Goal: Navigation & Orientation: Find specific page/section

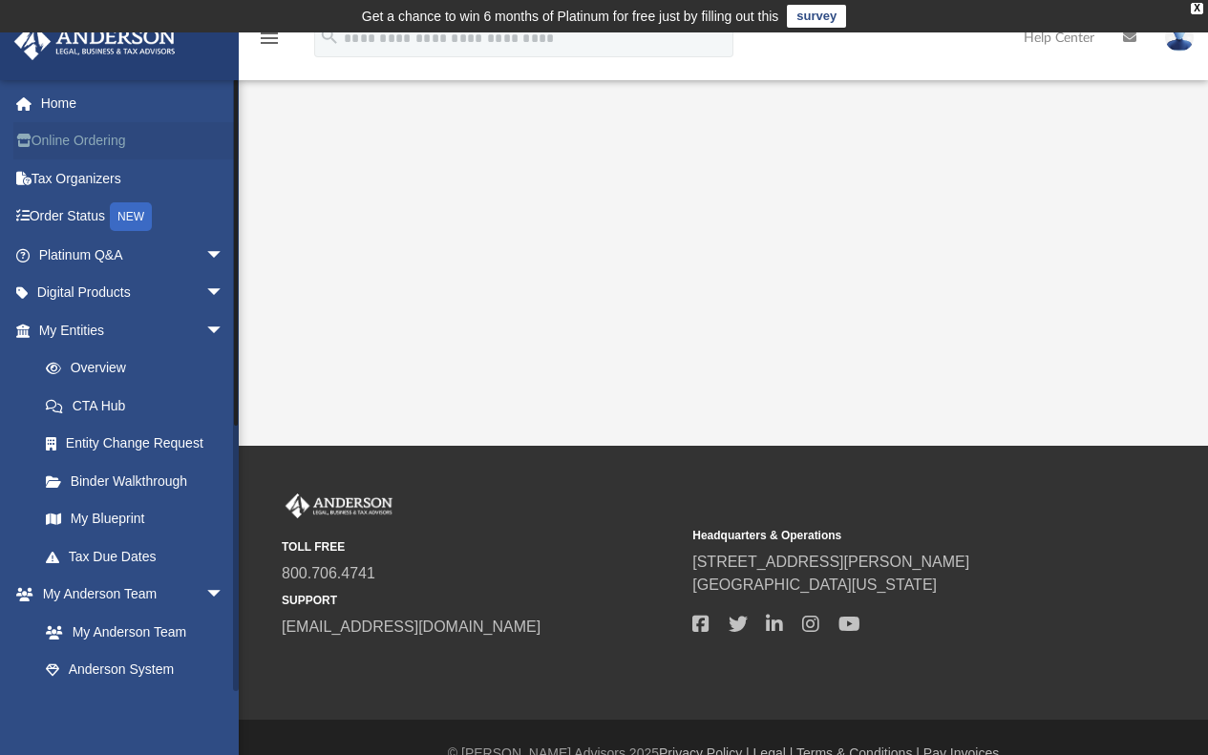
click at [81, 138] on link "Online Ordering" at bounding box center [133, 141] width 240 height 38
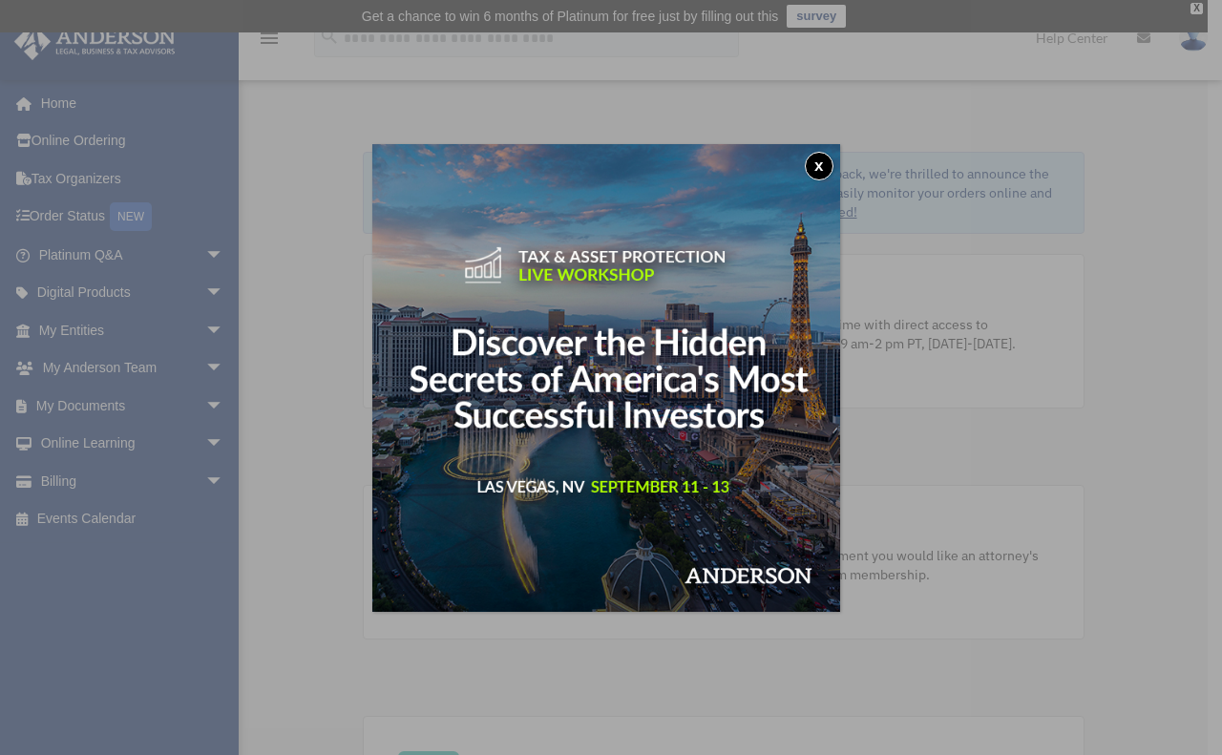
click at [821, 166] on button "x" at bounding box center [819, 166] width 29 height 29
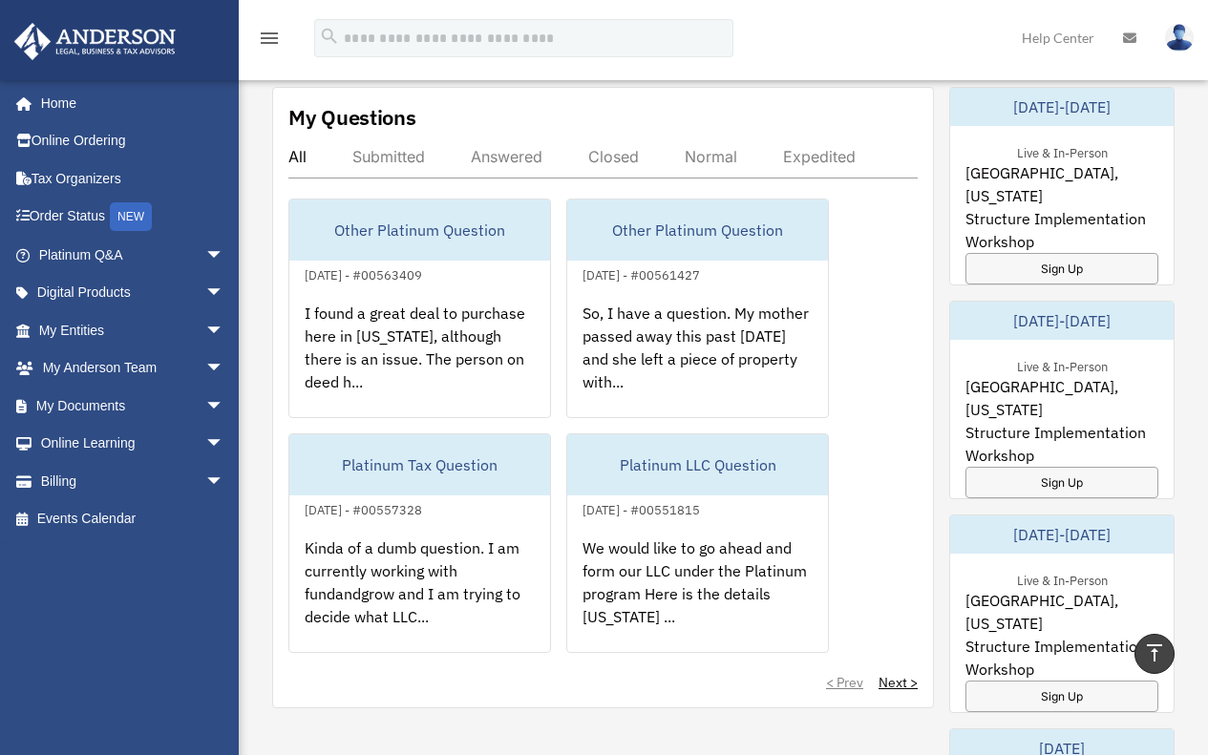
scroll to position [1119, 0]
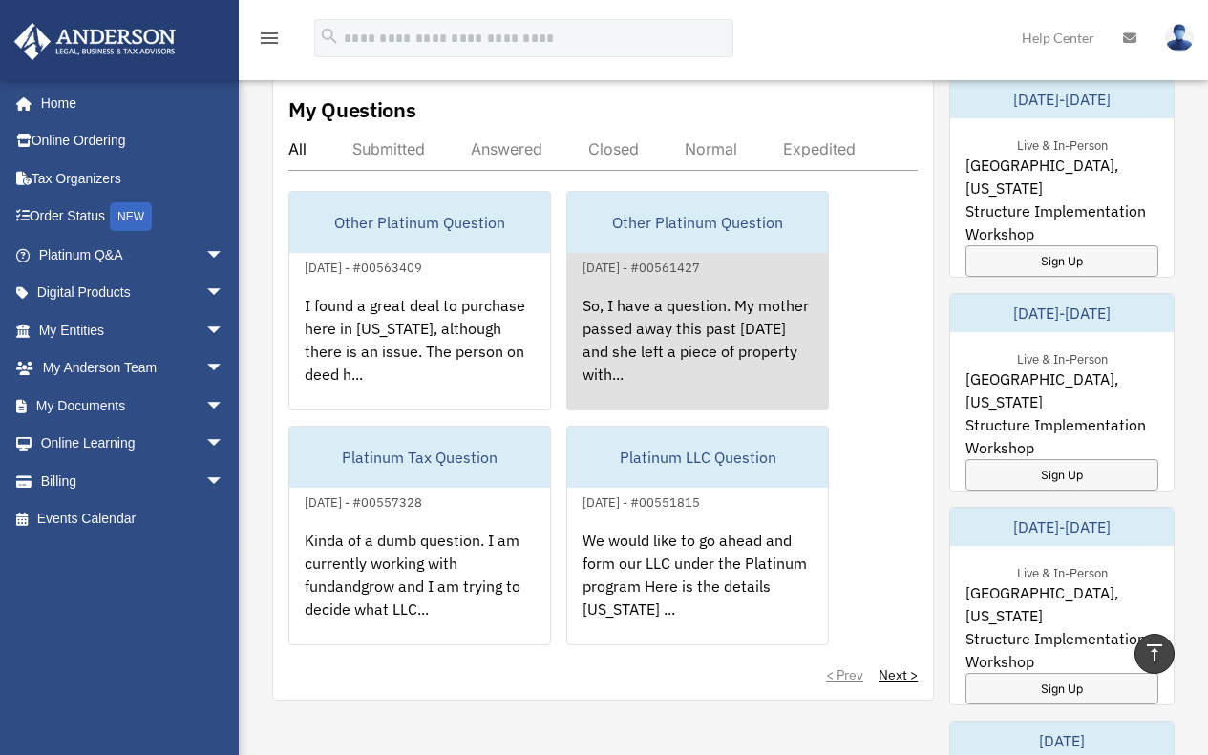
click at [671, 309] on div "So, I have a question. My mother passed away this past Oct 28 and she left a pi…" at bounding box center [697, 353] width 261 height 149
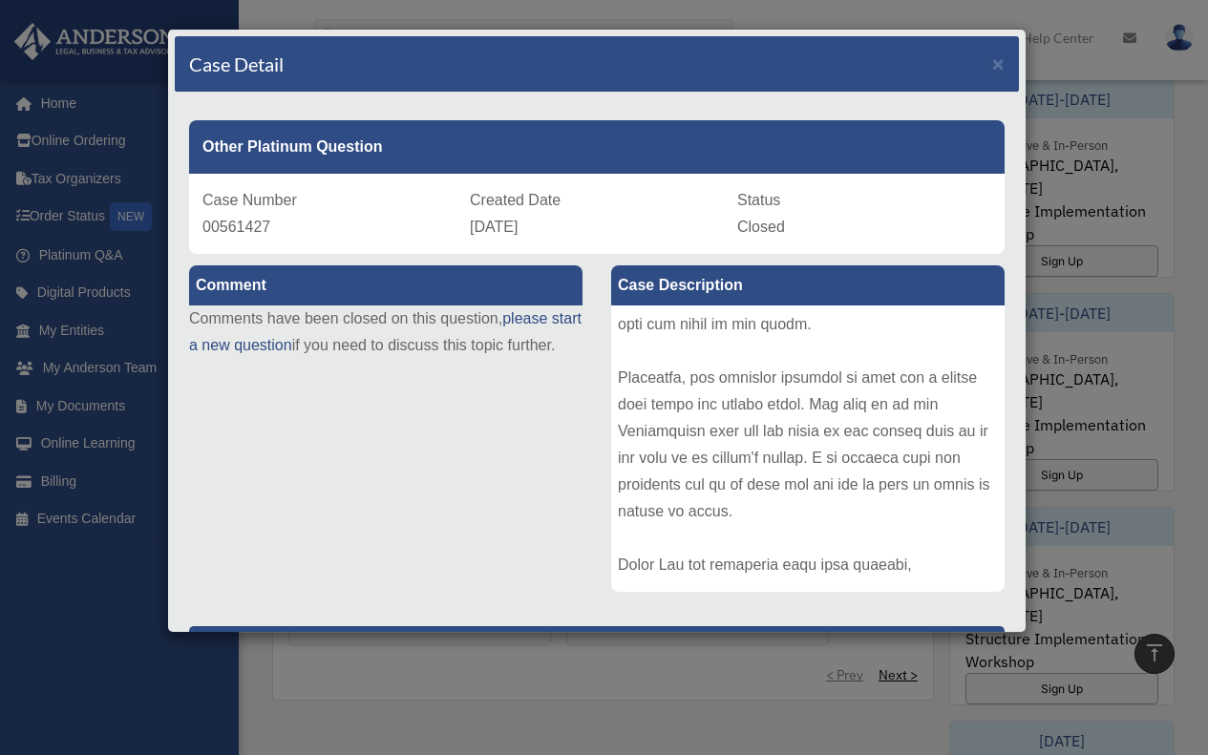
scroll to position [556, 0]
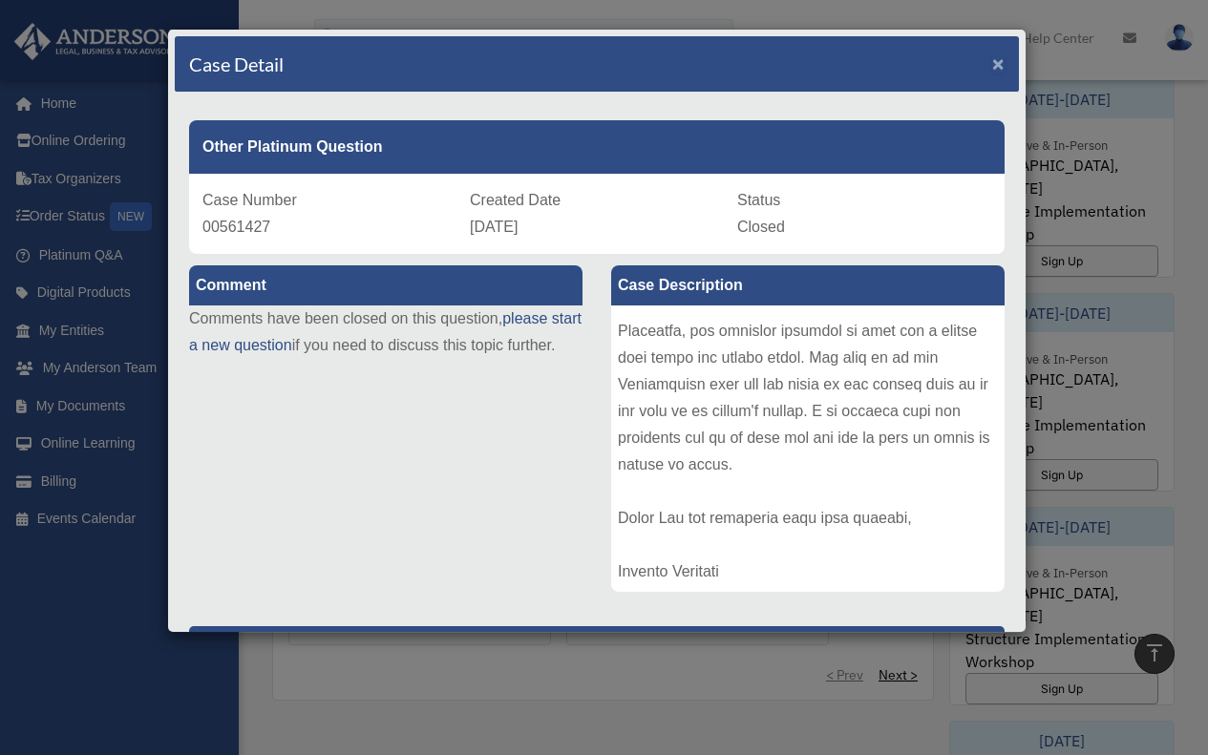
click at [992, 66] on span "×" at bounding box center [998, 64] width 12 height 22
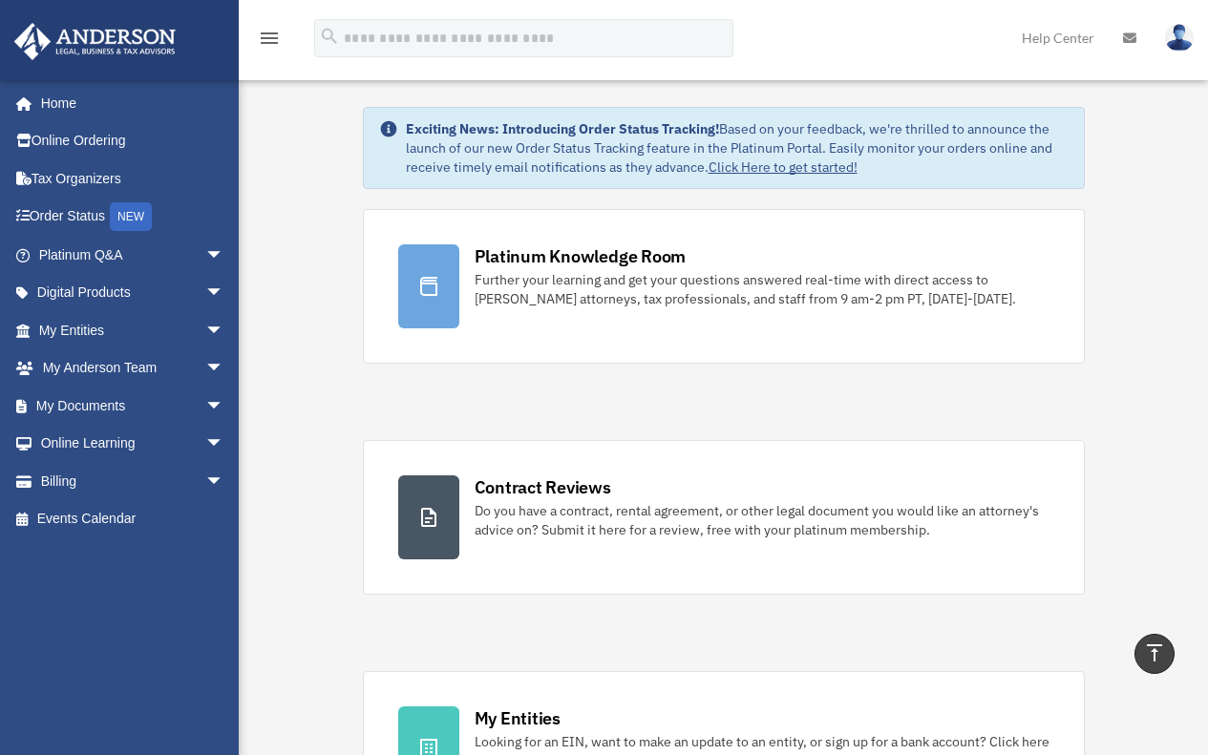
scroll to position [0, 0]
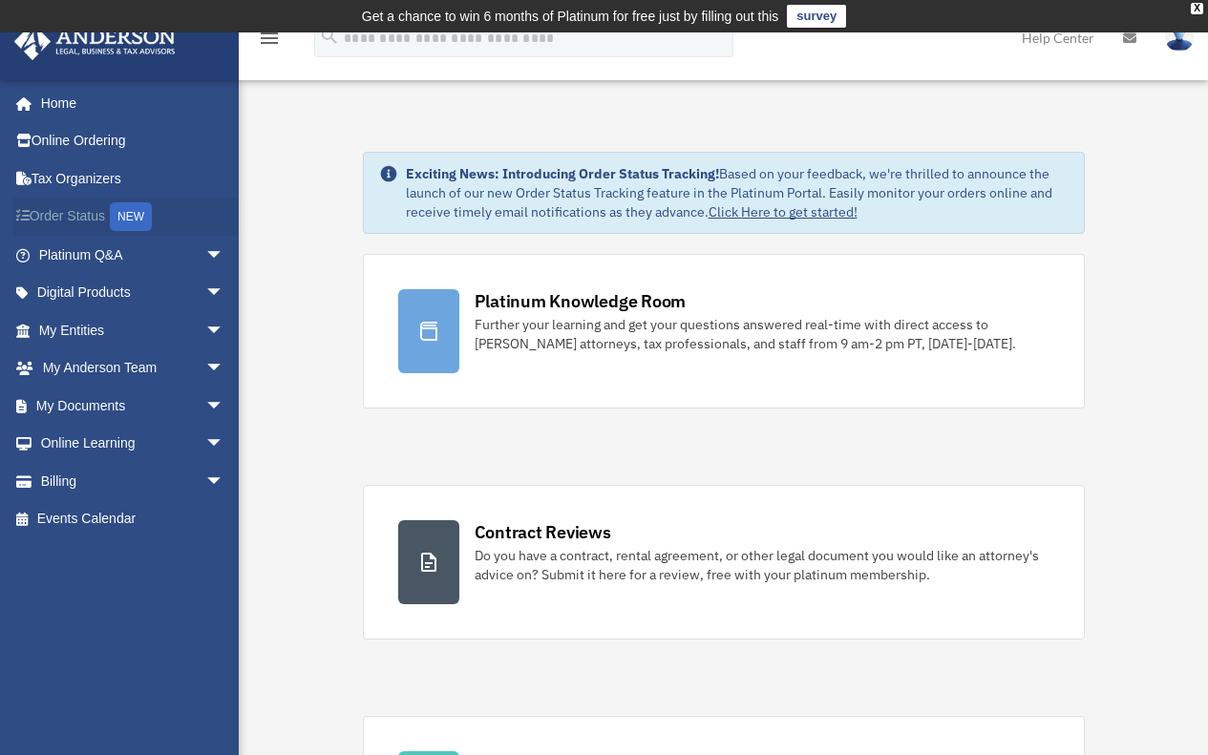
click at [79, 221] on link "Order Status NEW" at bounding box center [133, 217] width 240 height 39
click at [74, 334] on link "My Entities arrow_drop_down" at bounding box center [133, 330] width 240 height 38
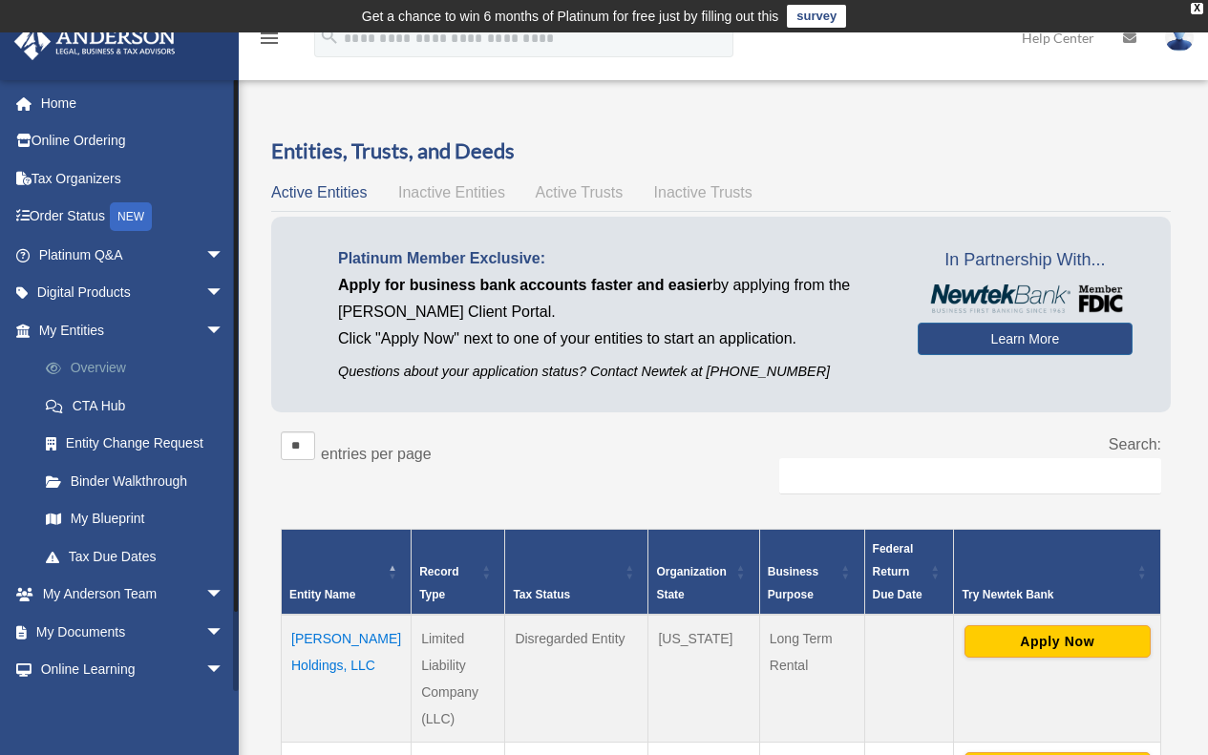
click at [90, 368] on link "Overview" at bounding box center [140, 368] width 226 height 38
click at [69, 263] on link "Platinum Q&A arrow_drop_down" at bounding box center [133, 255] width 240 height 38
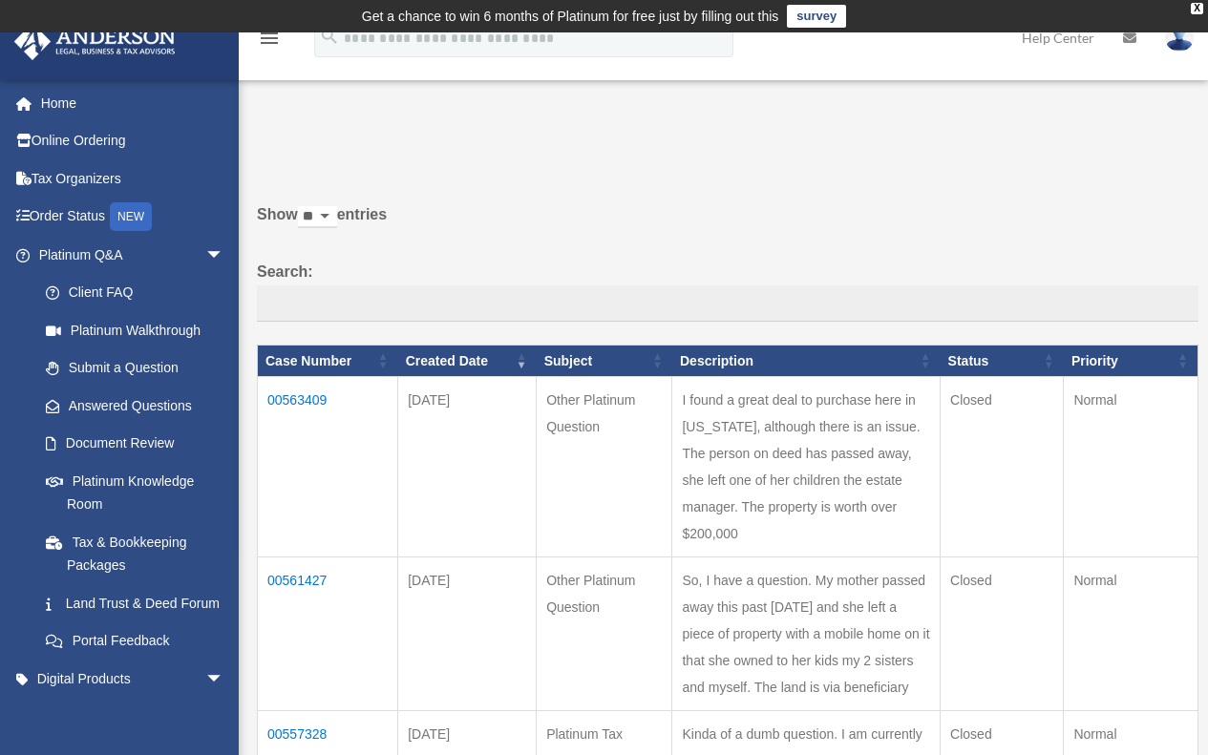
click at [23, 35] on img at bounding box center [95, 41] width 173 height 37
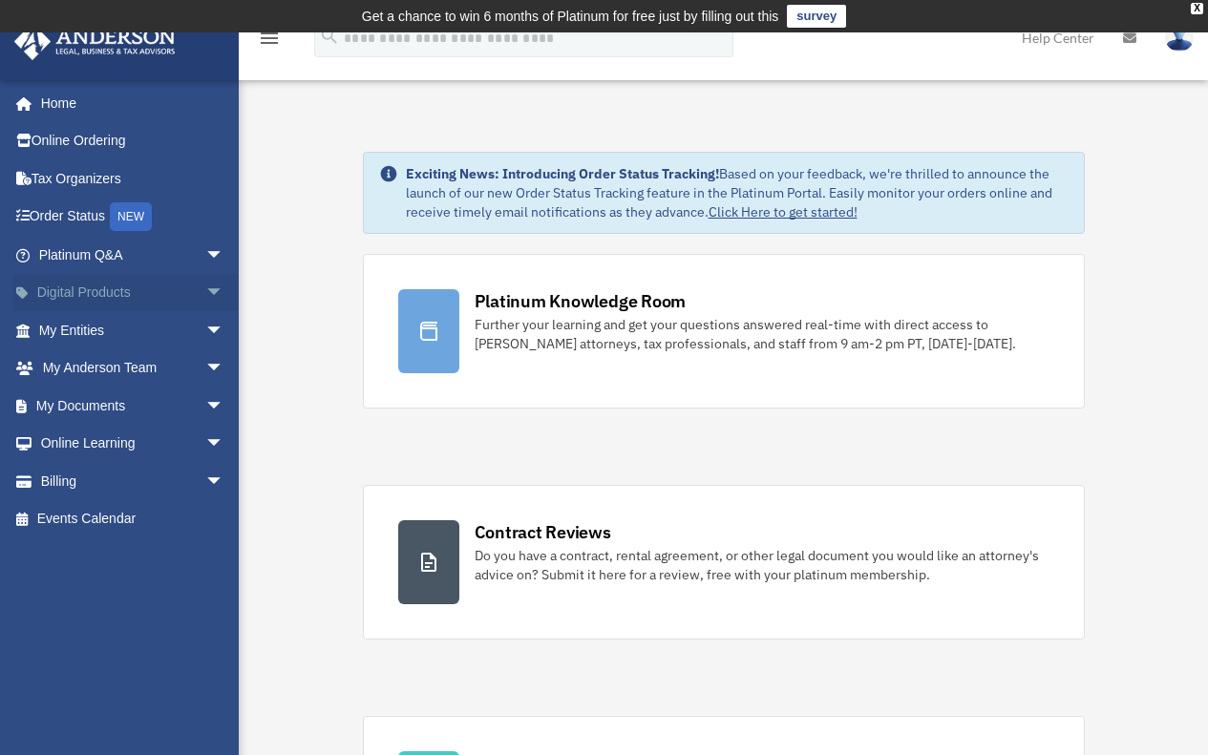
click at [205, 287] on span "arrow_drop_down" at bounding box center [224, 293] width 38 height 39
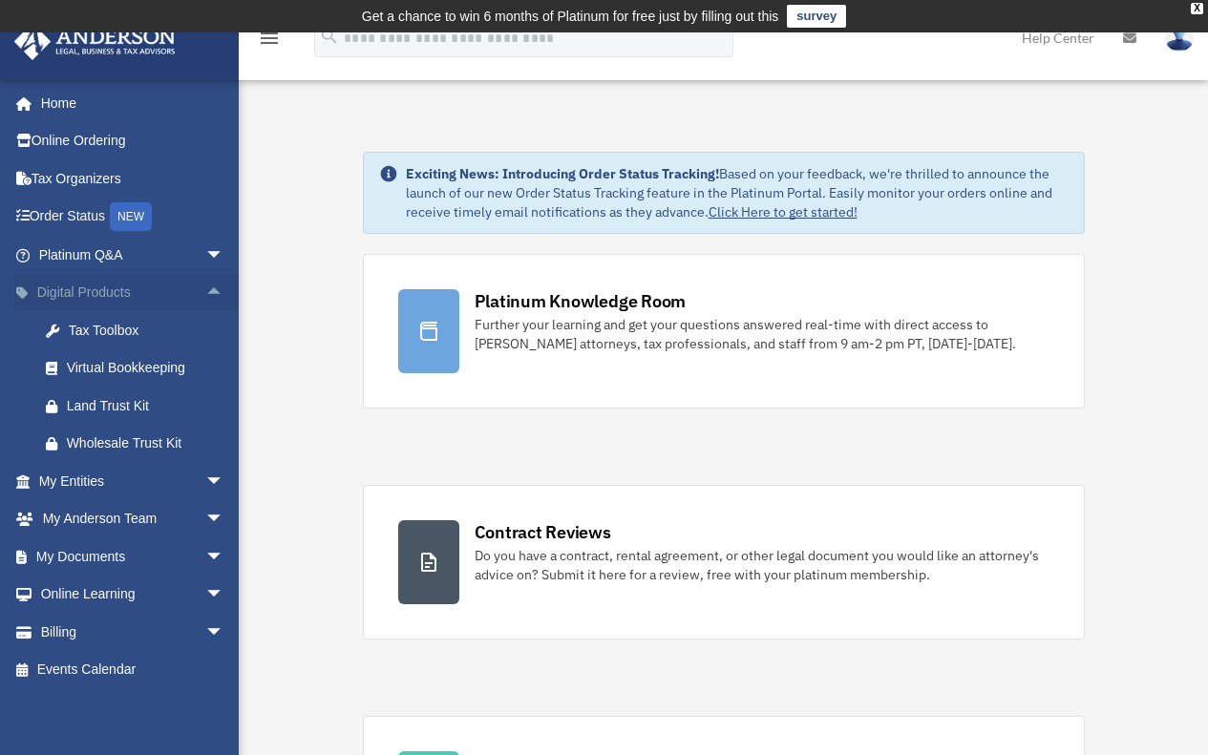
click at [205, 287] on span "arrow_drop_up" at bounding box center [224, 293] width 38 height 39
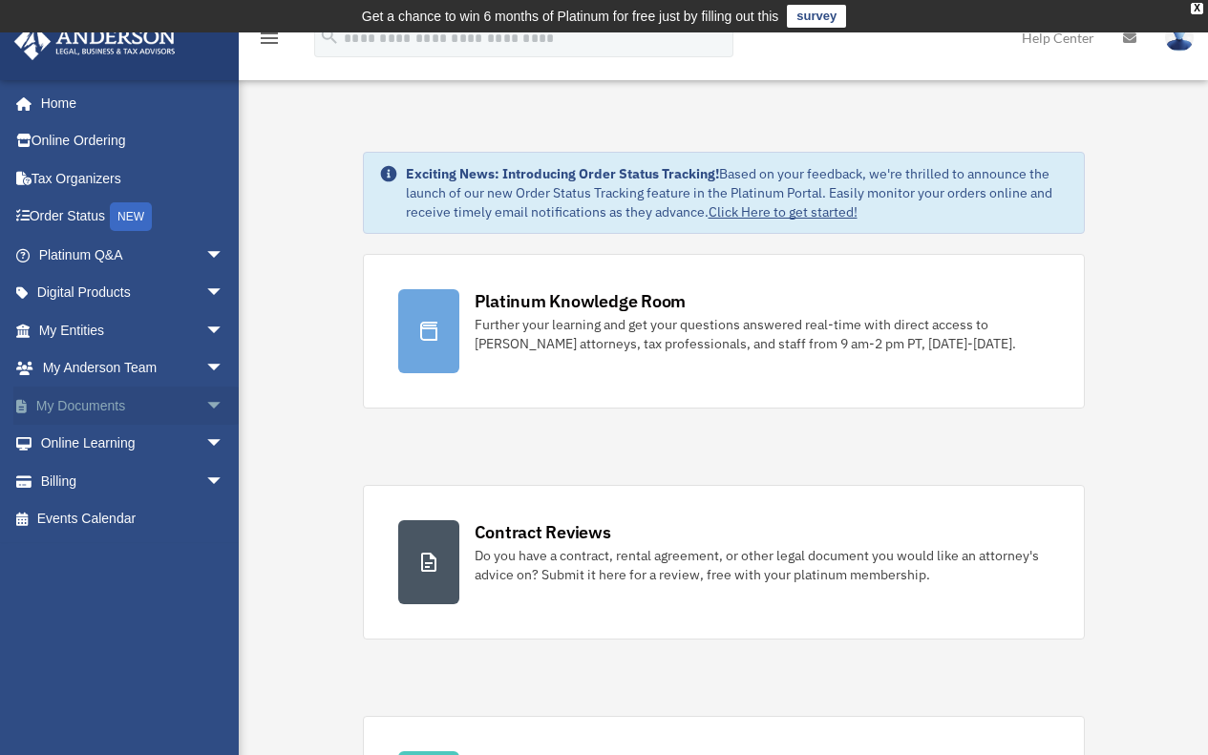
click at [205, 404] on span "arrow_drop_down" at bounding box center [224, 406] width 38 height 39
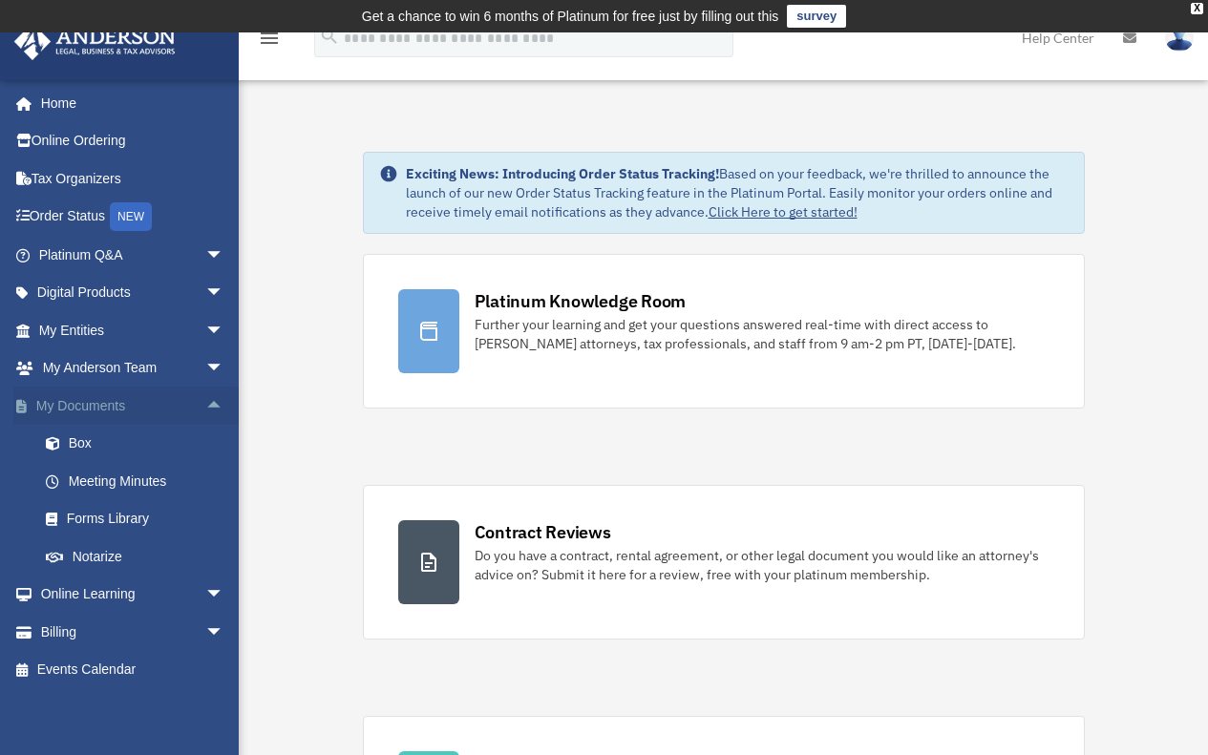
click at [205, 404] on span "arrow_drop_up" at bounding box center [224, 406] width 38 height 39
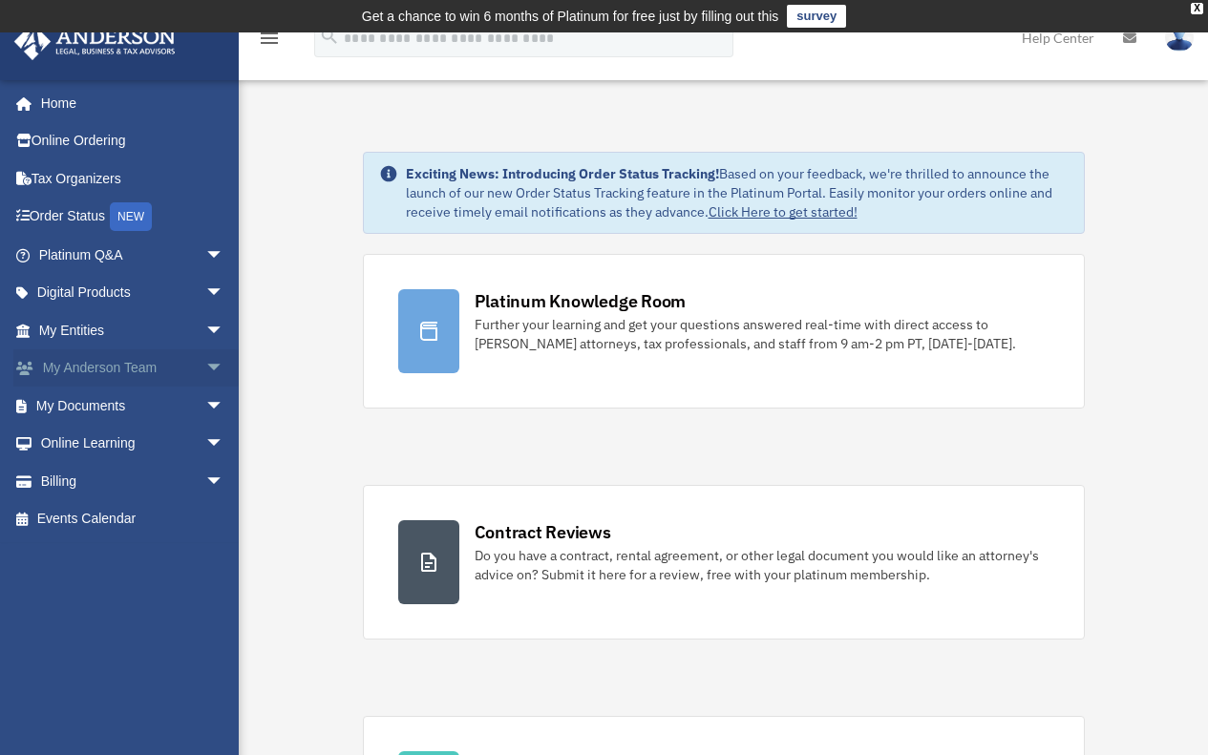
click at [205, 373] on span "arrow_drop_down" at bounding box center [224, 368] width 38 height 39
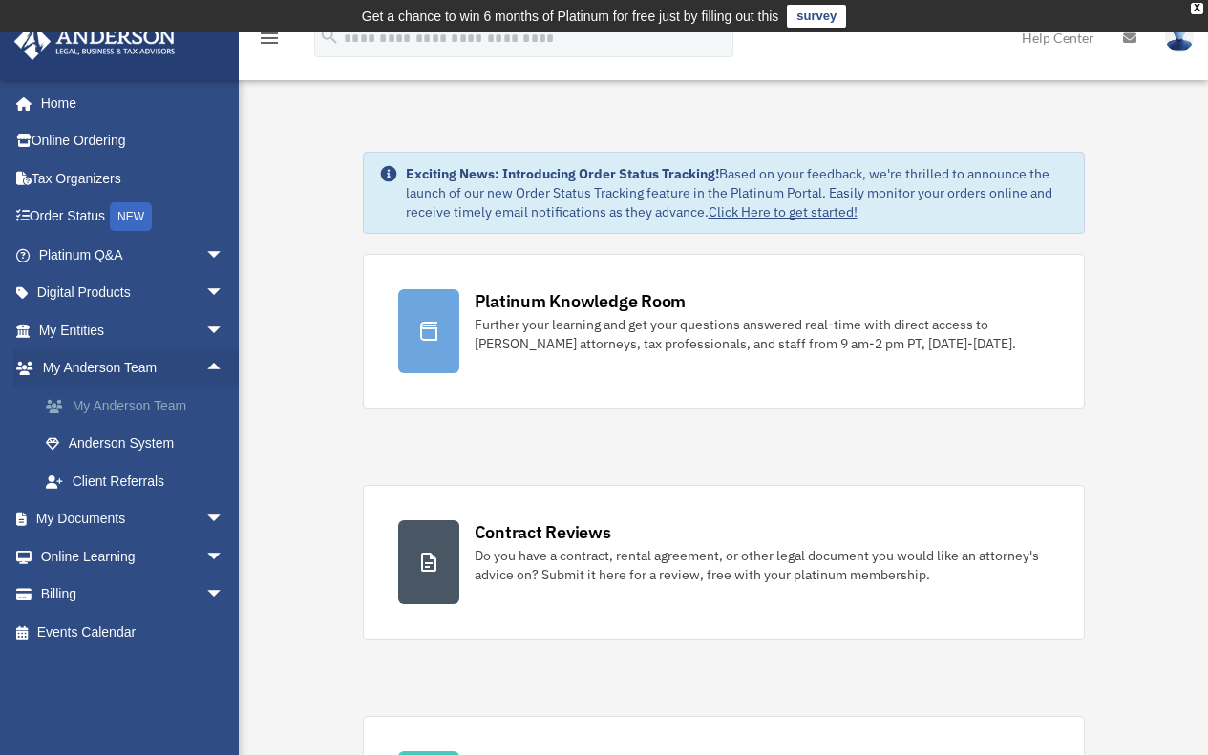
click at [158, 406] on link "My Anderson Team" at bounding box center [140, 406] width 226 height 38
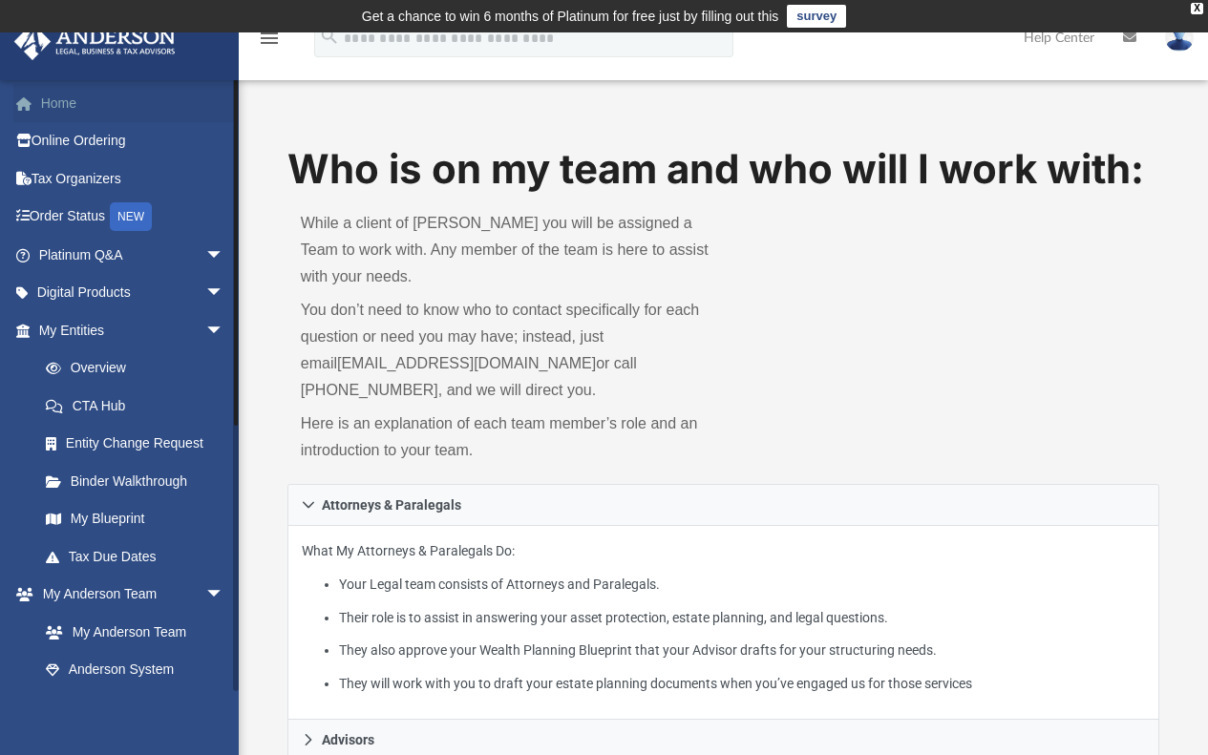
click at [67, 107] on link "Home" at bounding box center [133, 103] width 240 height 38
